Goal: Information Seeking & Learning: Learn about a topic

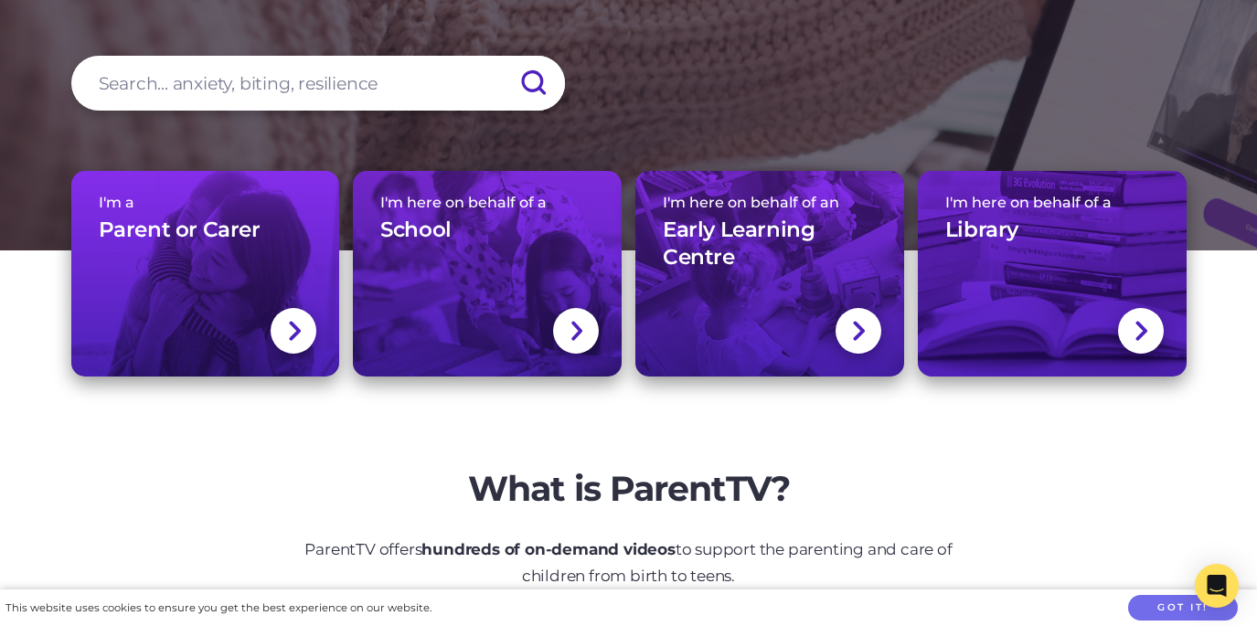
scroll to position [227, 0]
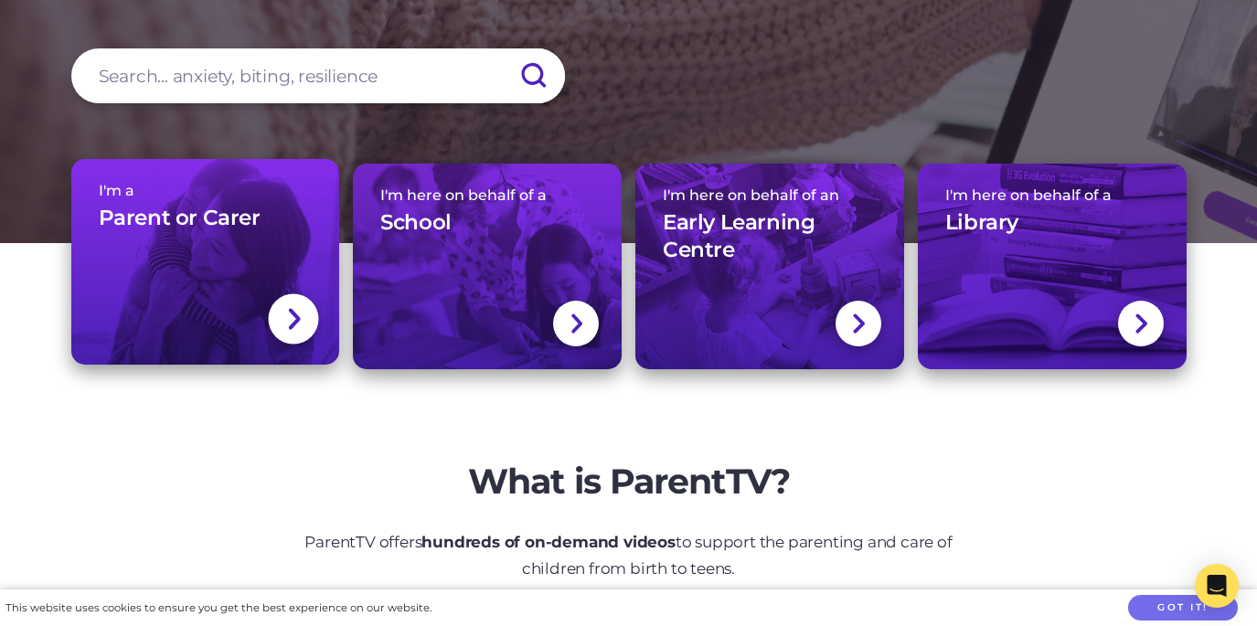
click at [133, 242] on div "I'm a Parent or Carer" at bounding box center [206, 214] width 214 height 64
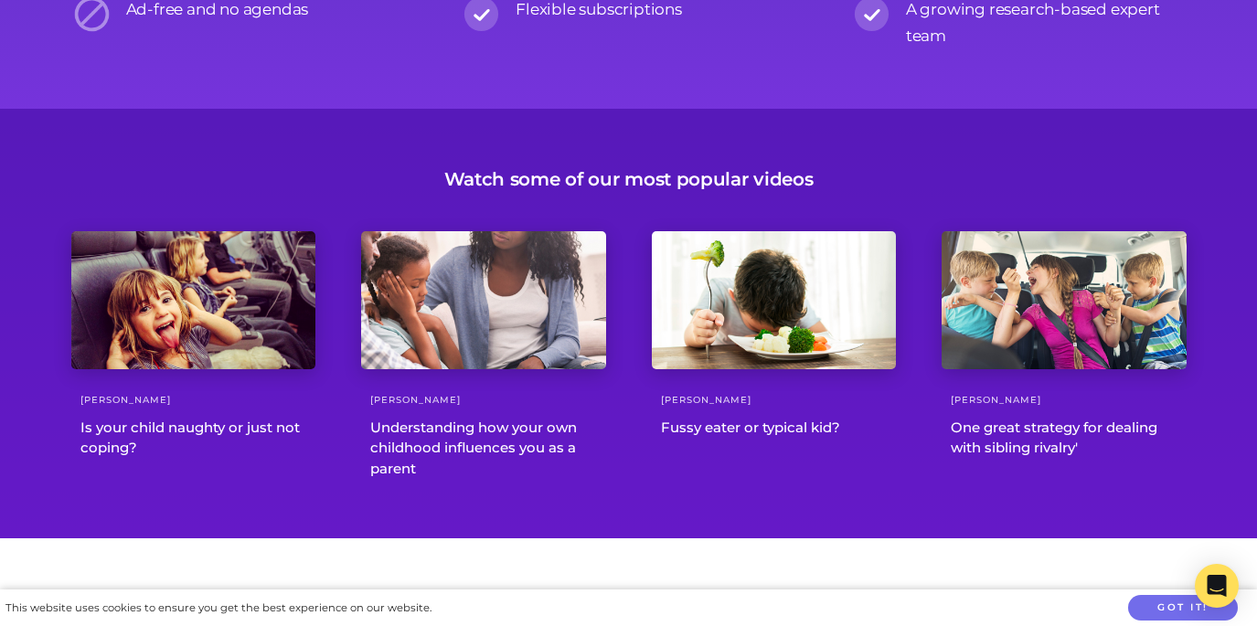
scroll to position [2209, 0]
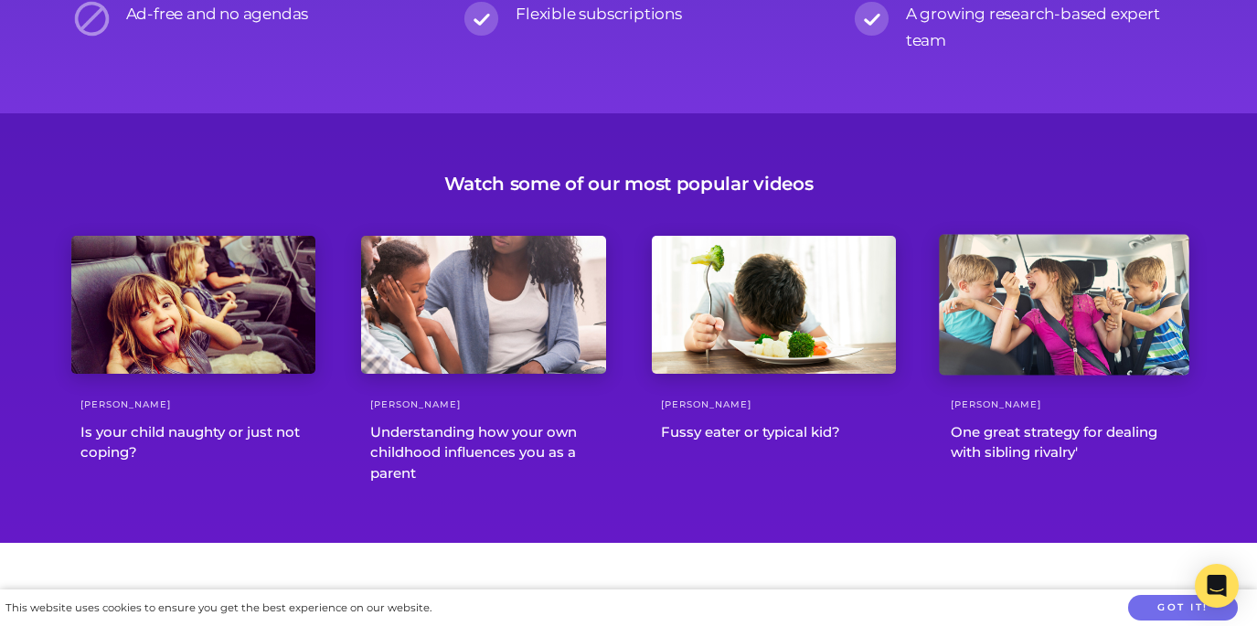
click at [1084, 325] on div at bounding box center [1064, 305] width 250 height 141
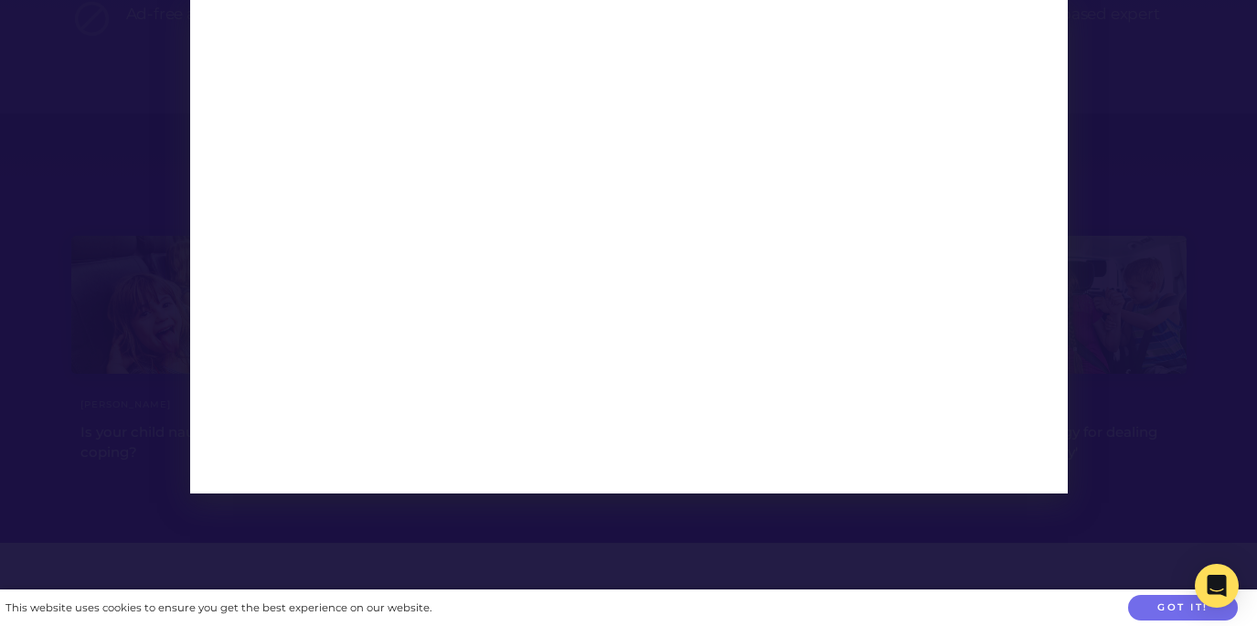
click at [103, 212] on div at bounding box center [628, 313] width 1257 height 626
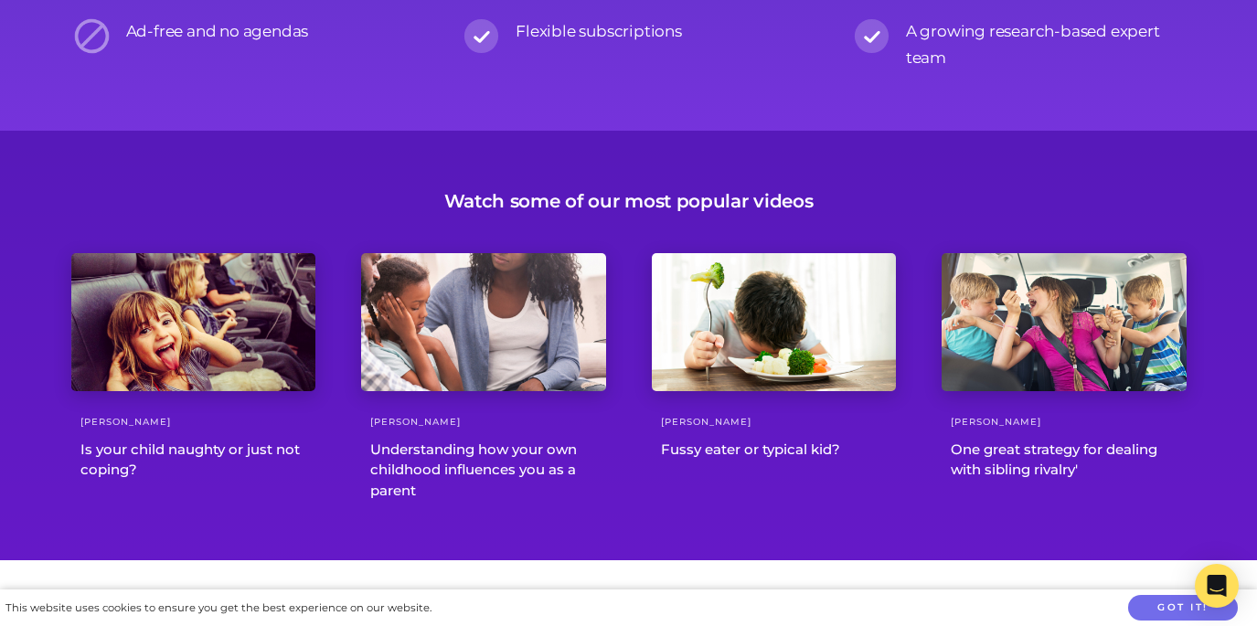
scroll to position [2204, 0]
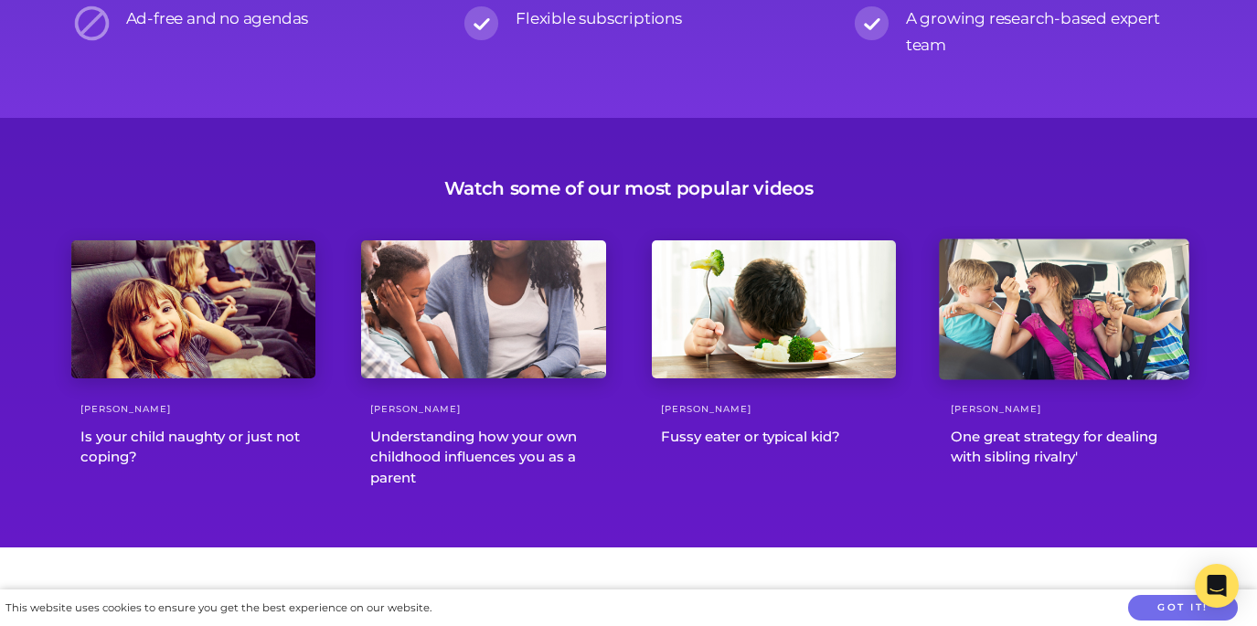
click at [1040, 327] on div at bounding box center [1064, 310] width 250 height 141
